Goal: Task Accomplishment & Management: Manage account settings

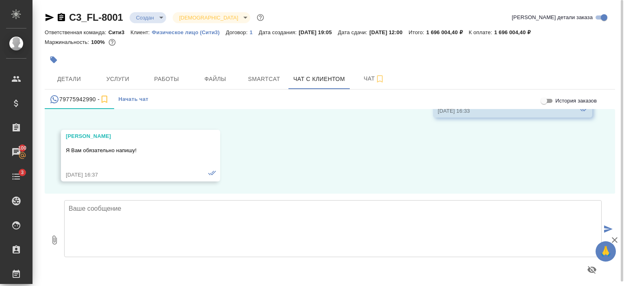
scroll to position [2534, 0]
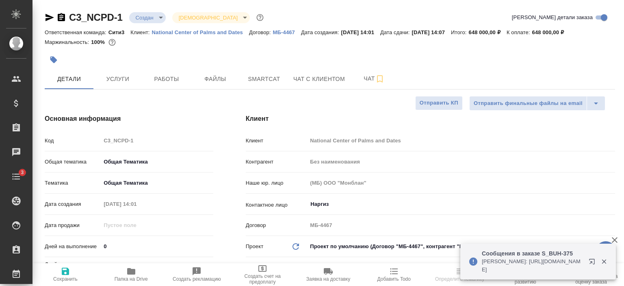
select select "RU"
click at [329, 75] on span "Чат с клиентом" at bounding box center [319, 79] width 52 height 10
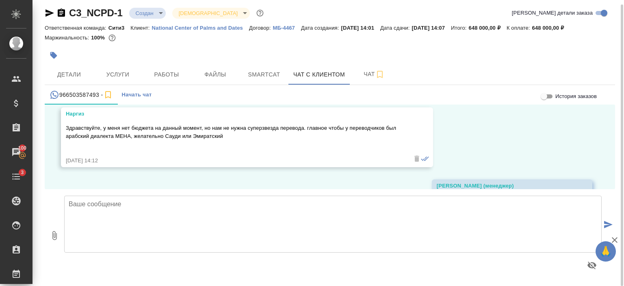
scroll to position [104, 0]
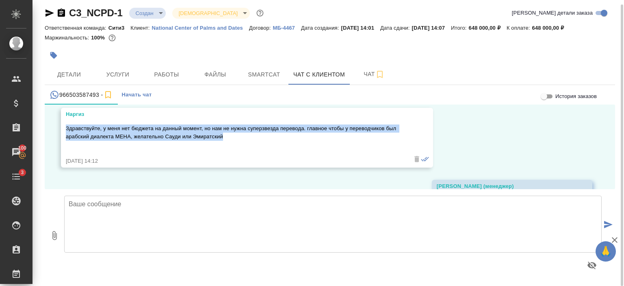
drag, startPoint x: 249, startPoint y: 142, endPoint x: 65, endPoint y: 130, distance: 184.9
click at [65, 130] on div "Наргиз Здравствуйте, у меня нет бюджета на данный момент, но нам не нужна супер…" at bounding box center [247, 138] width 372 height 60
copy p "Здравствуйте, у меня нет бюджета на данный момент, но нам не нужна суперзвезда …"
click at [51, 11] on icon "button" at bounding box center [50, 13] width 10 height 10
copy p "Здравствуйте, у меня нет бюджета на данный момент, но нам не нужна суперзвезда …"
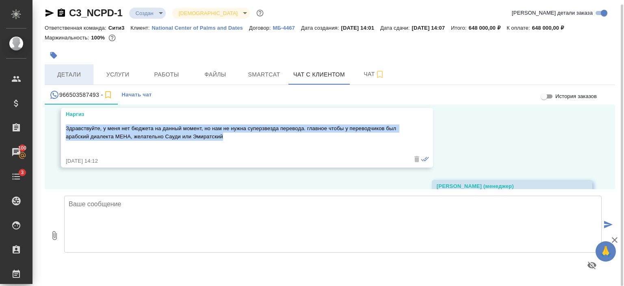
click at [78, 69] on button "Детали" at bounding box center [69, 74] width 49 height 20
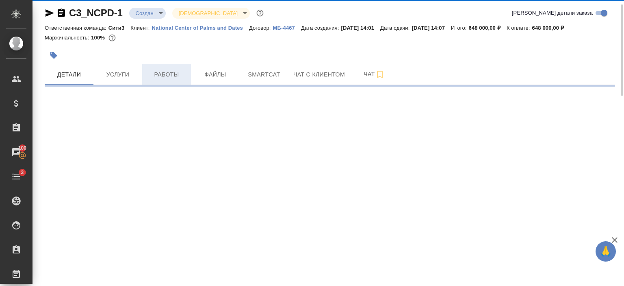
select select "RU"
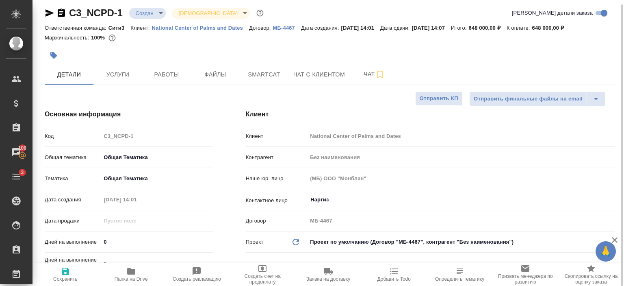
type textarea "x"
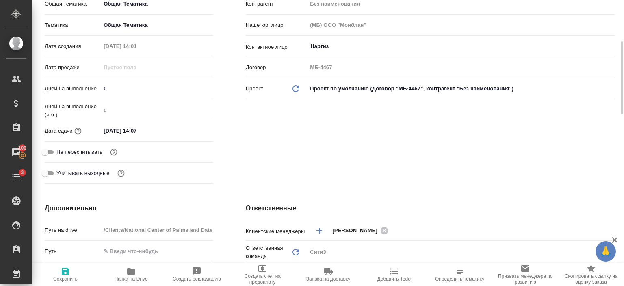
scroll to position [159, 0]
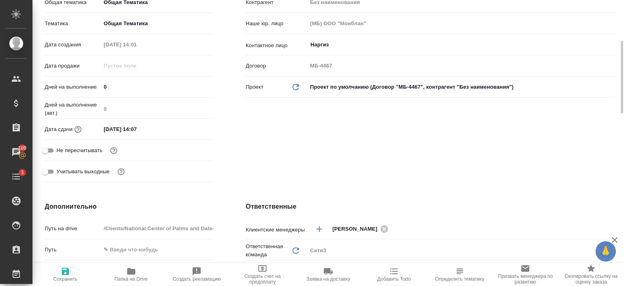
type textarea "x"
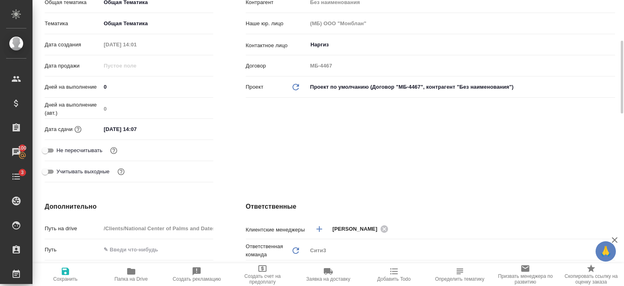
type textarea "x"
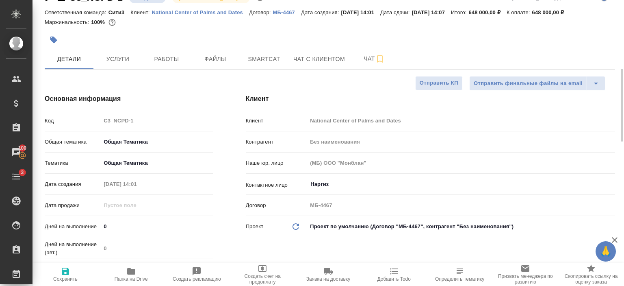
scroll to position [0, 0]
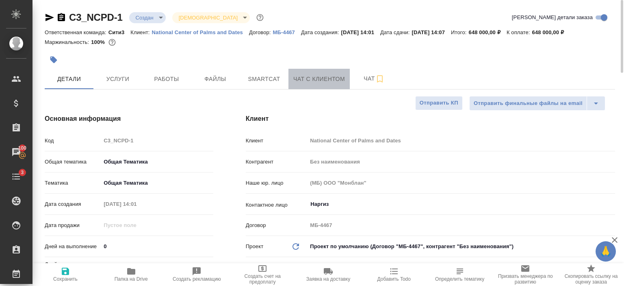
click at [317, 76] on span "Чат с клиентом" at bounding box center [319, 79] width 52 height 10
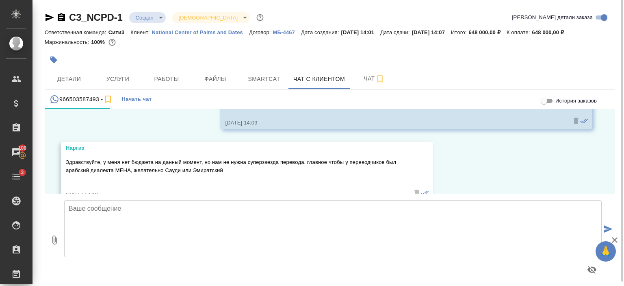
scroll to position [76, 0]
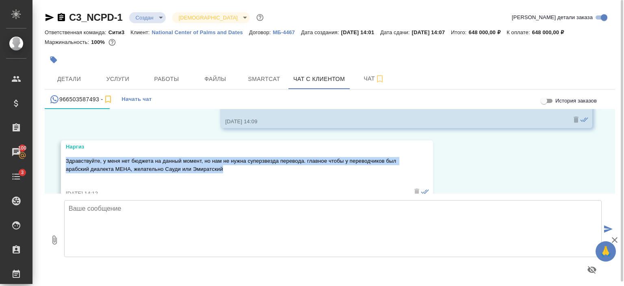
drag, startPoint x: 231, startPoint y: 177, endPoint x: 64, endPoint y: 170, distance: 166.8
click at [64, 170] on div "Наргиз Здравствуйте, у меня нет бюджета на данный момент, но нам не нужна супер…" at bounding box center [247, 170] width 372 height 60
copy p "Здравствуйте, у меня нет бюджета на данный момент, но нам не нужна суперзвезда …"
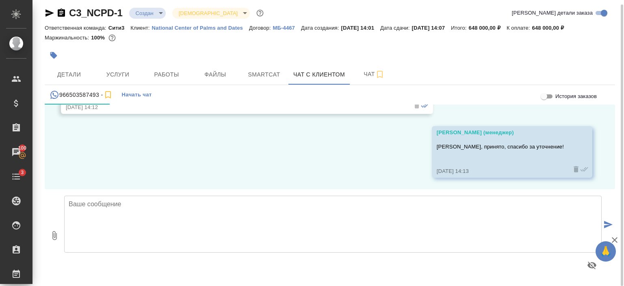
scroll to position [166, 0]
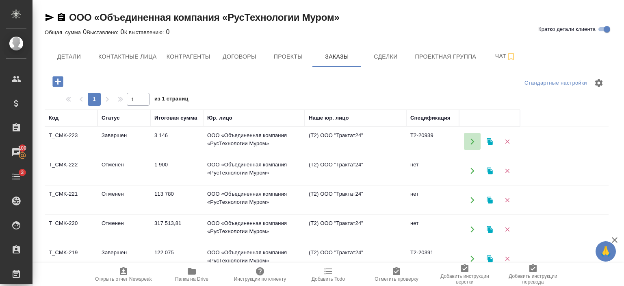
click at [474, 141] on icon "button" at bounding box center [473, 141] width 4 height 6
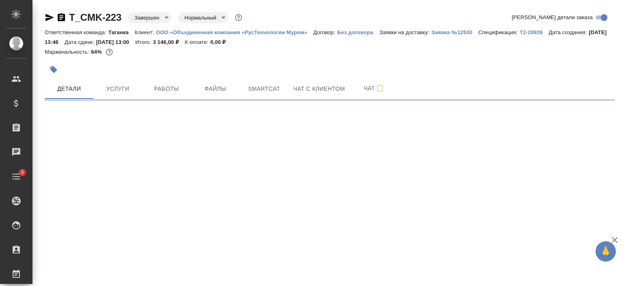
select select "RU"
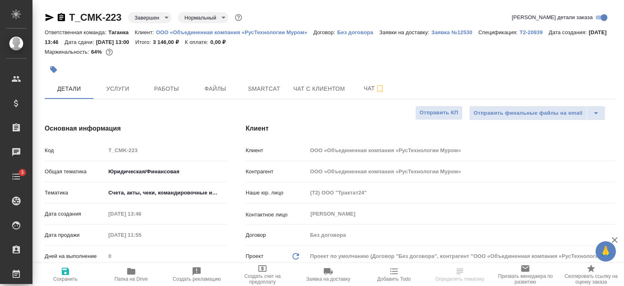
type textarea "x"
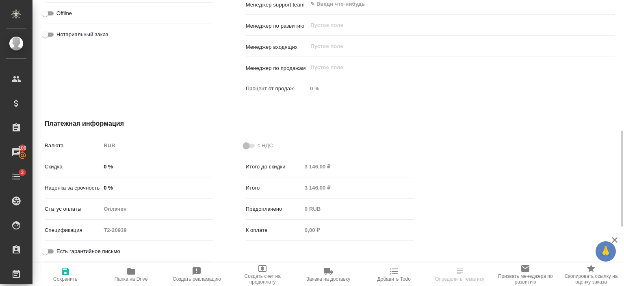
scroll to position [515, 0]
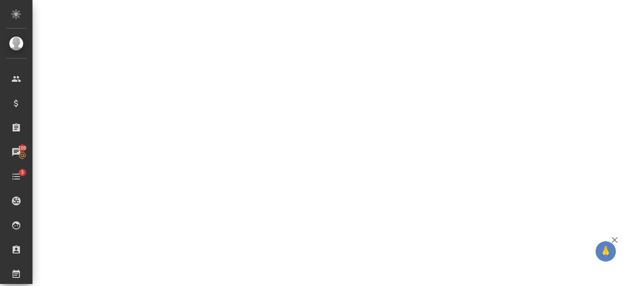
select select "RU"
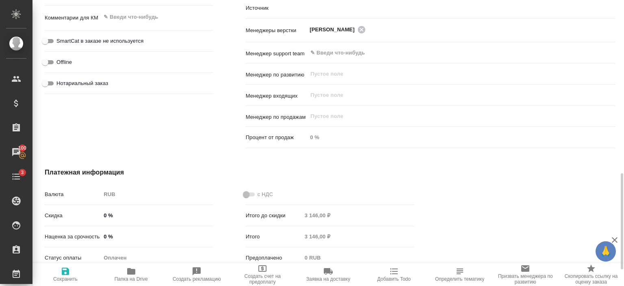
type textarea "x"
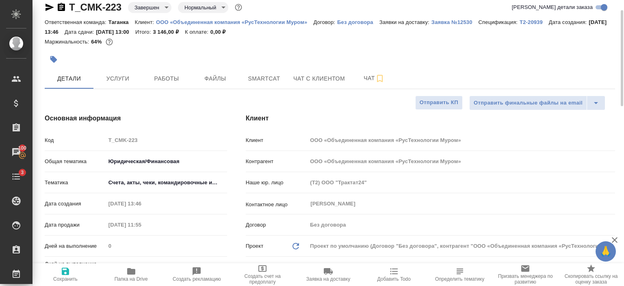
scroll to position [0, 0]
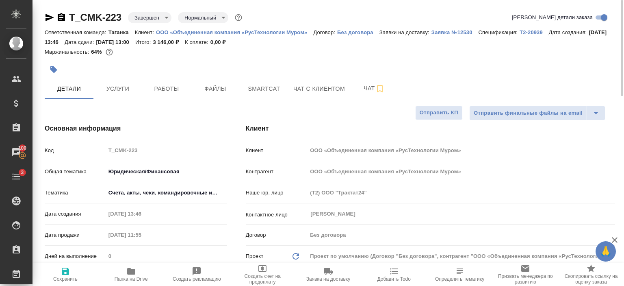
click at [261, 27] on div "Ответственная команда: Таганка Клиент: ООО «Объединенная компания «РусТехнологи…" at bounding box center [330, 37] width 571 height 20
click at [263, 32] on p "ООО «Объединенная компания «РусТехнологии Муром»" at bounding box center [234, 32] width 157 height 6
type textarea "x"
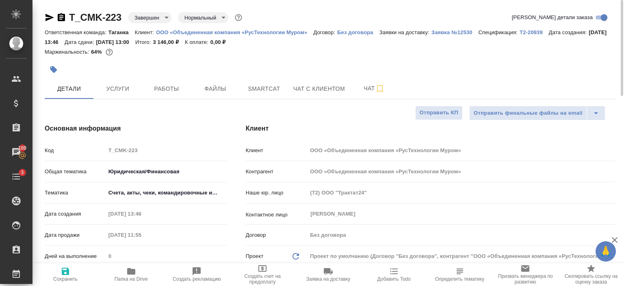
type textarea "x"
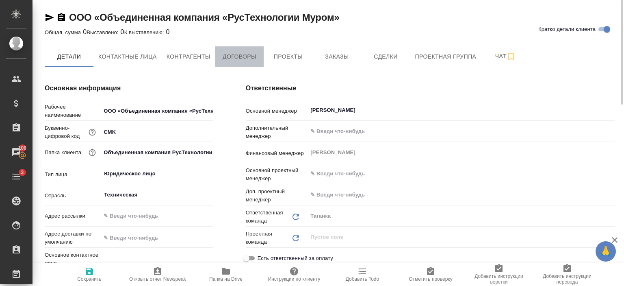
click at [240, 53] on span "Договоры" at bounding box center [239, 57] width 39 height 10
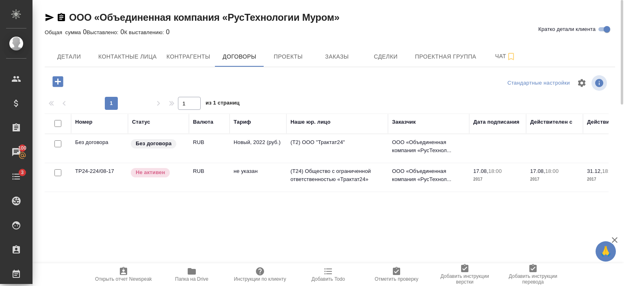
click at [189, 274] on icon "button" at bounding box center [192, 271] width 10 height 10
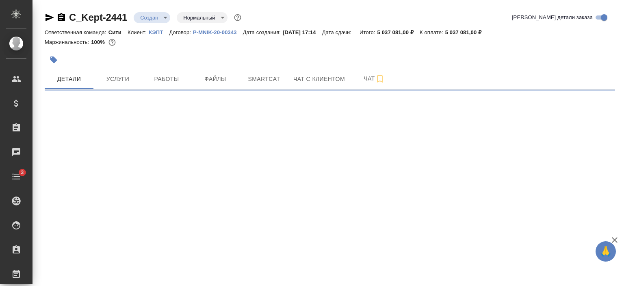
select select "RU"
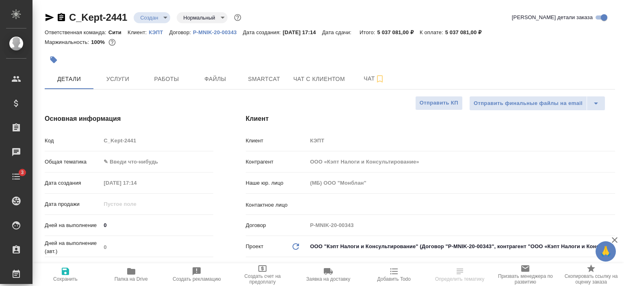
type textarea "x"
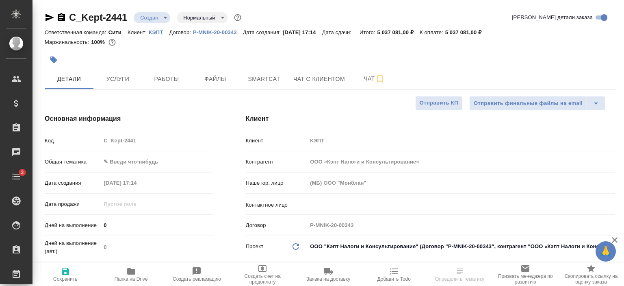
type textarea "x"
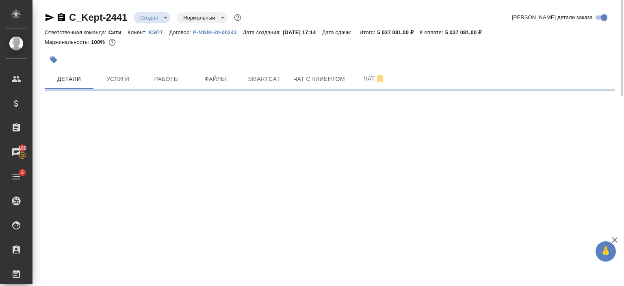
select select "RU"
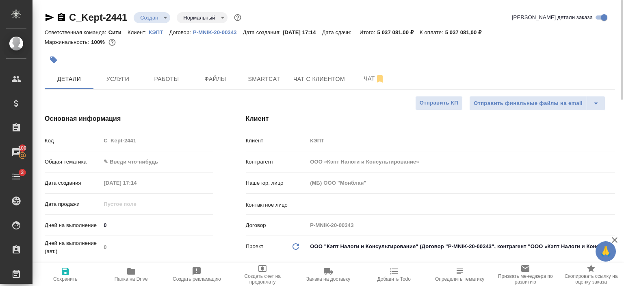
type textarea "x"
click at [124, 75] on span "Услуги" at bounding box center [117, 79] width 39 height 10
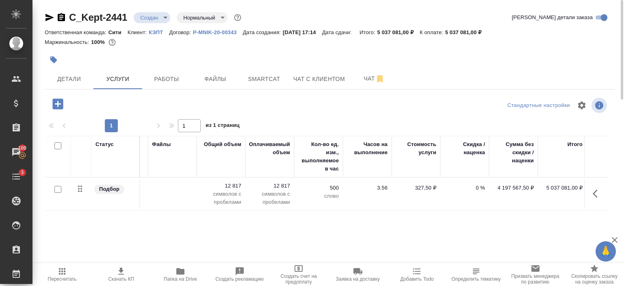
scroll to position [0, 202]
